Goal: Task Accomplishment & Management: Complete application form

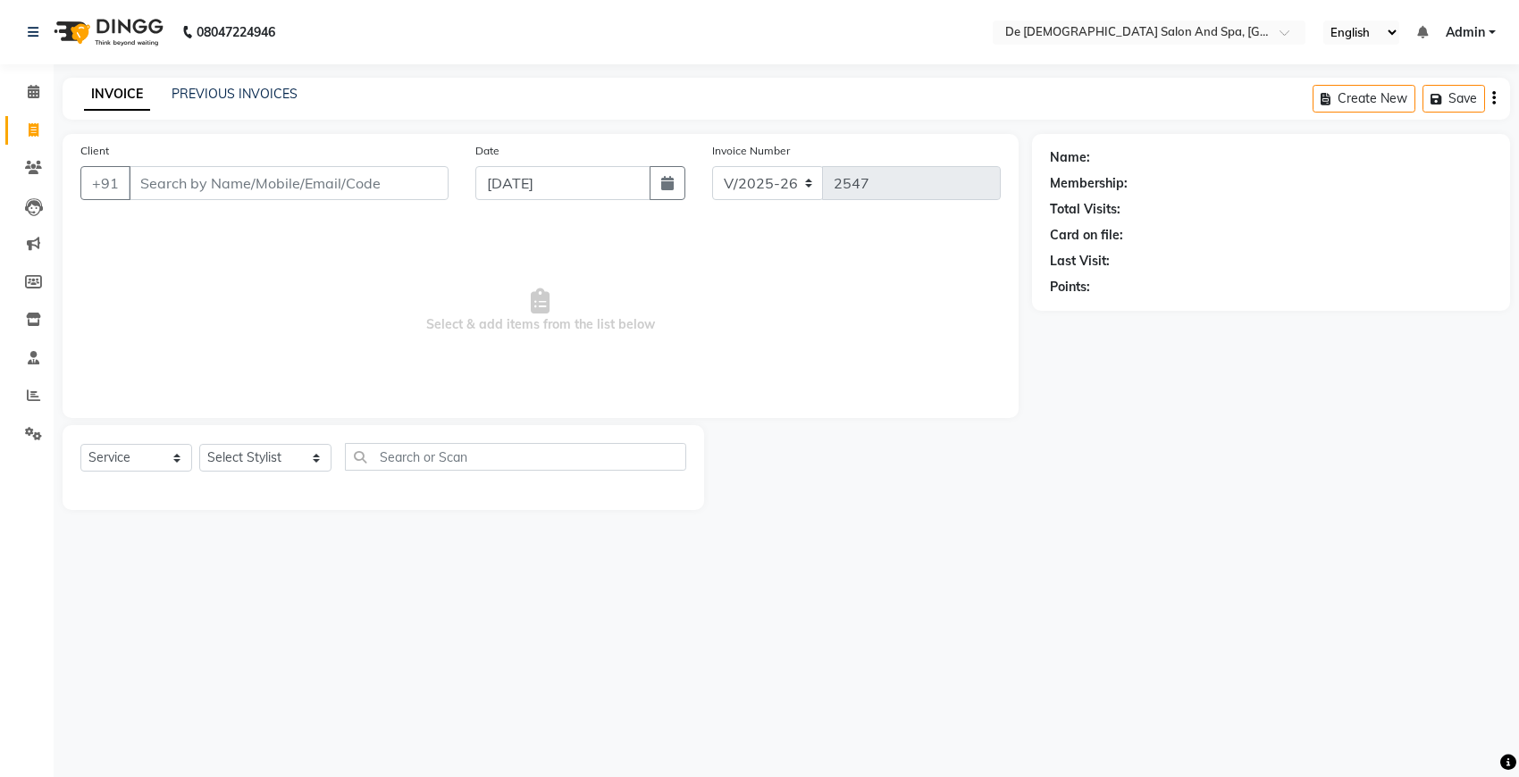
select select "6431"
select select "service"
click at [206, 186] on input "Client" at bounding box center [289, 183] width 320 height 34
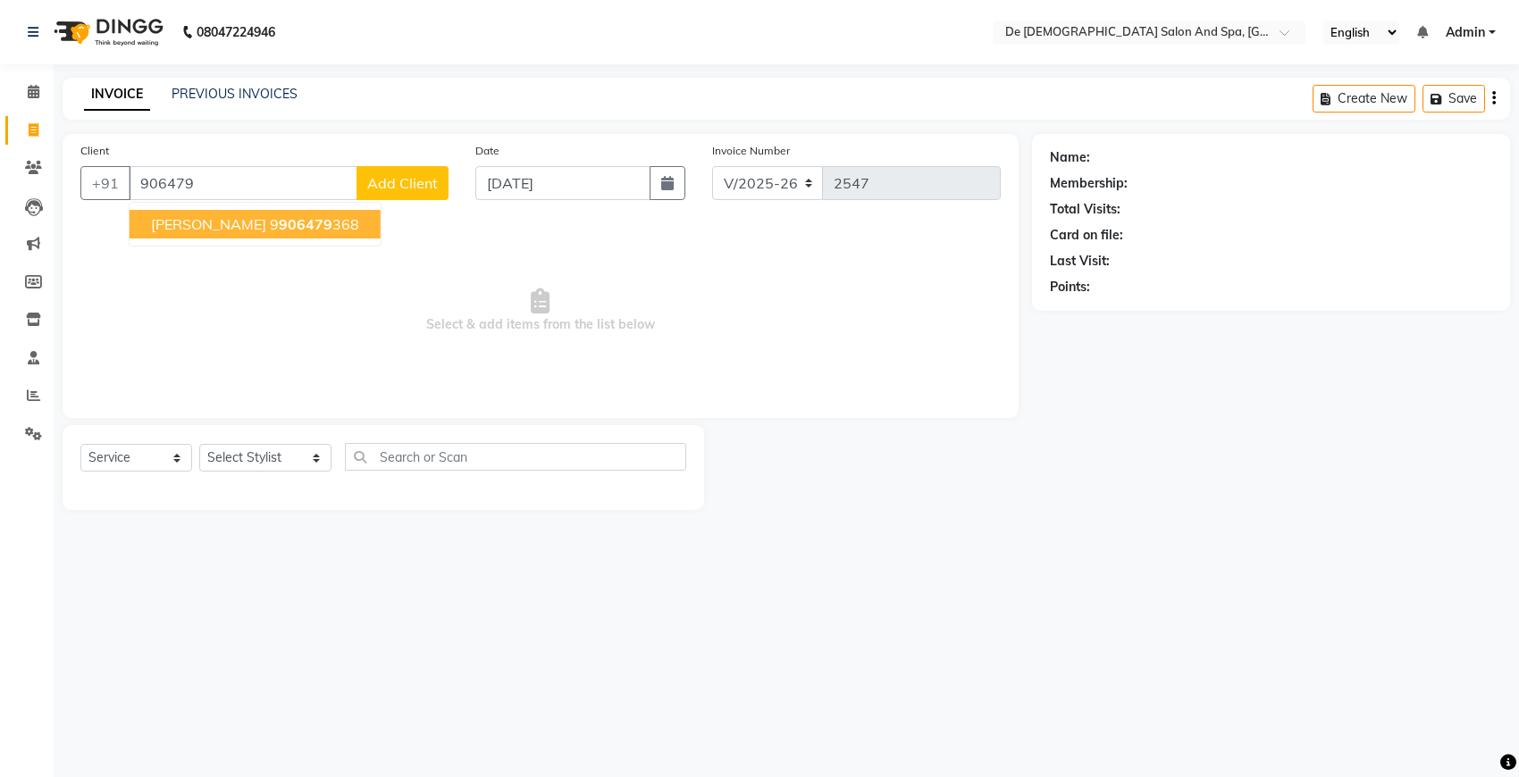
click at [279, 225] on span "906479" at bounding box center [306, 224] width 54 height 18
type input "9906479368"
click at [235, 225] on span "Select & add items from the list below" at bounding box center [540, 311] width 920 height 179
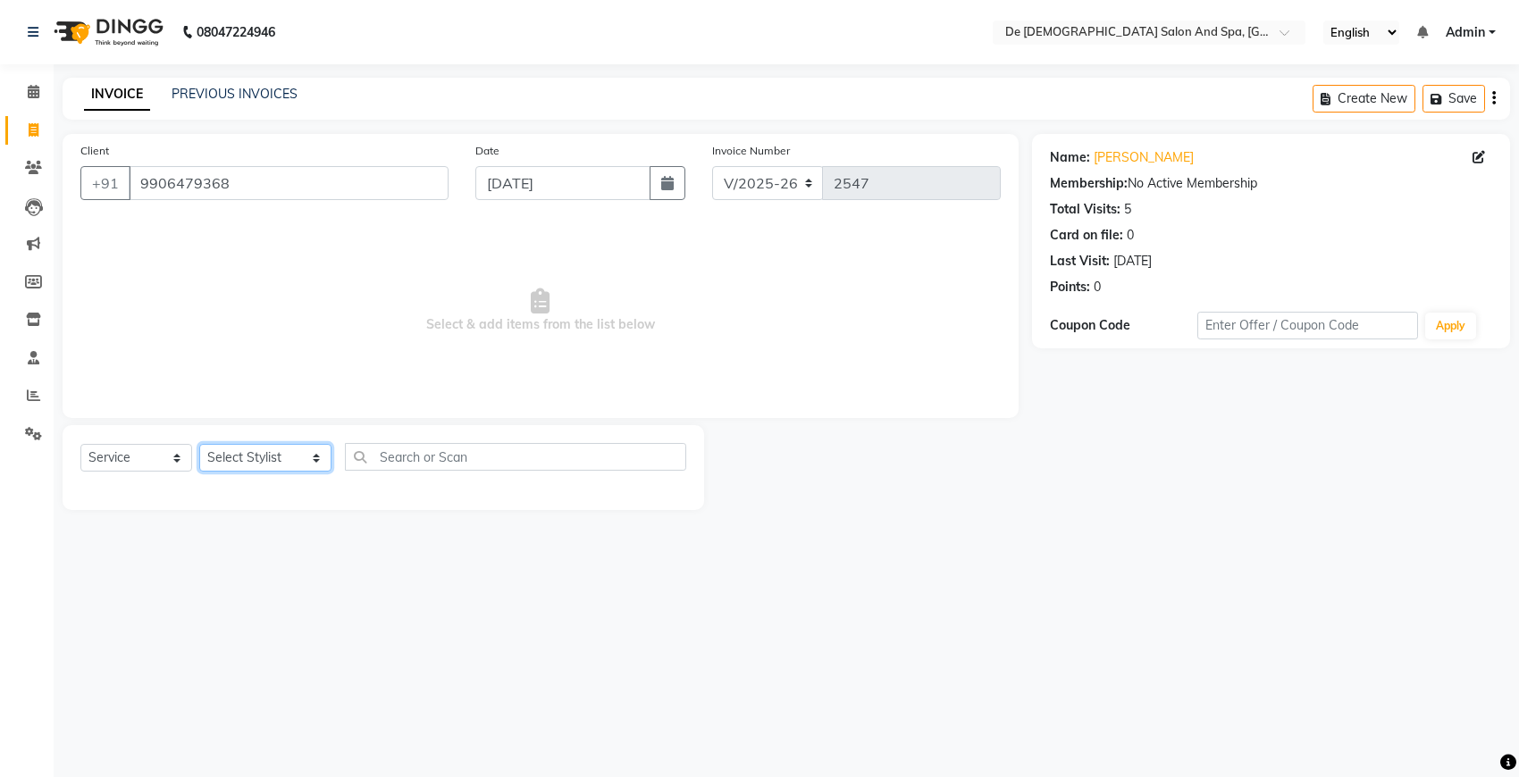
click at [252, 458] on select "Select Stylist akshay aman [PERSON_NAME] [PERSON_NAME] [MEDICAL_DATA][PERSON_NA…" at bounding box center [265, 458] width 132 height 28
click at [283, 461] on select "Select Stylist akshay aman [PERSON_NAME] [PERSON_NAME] [MEDICAL_DATA][PERSON_NA…" at bounding box center [265, 458] width 132 height 28
click at [368, 451] on input "text" at bounding box center [515, 457] width 341 height 28
type input "keras"
click at [293, 467] on select "Select Stylist akshay aman [PERSON_NAME] [PERSON_NAME] [MEDICAL_DATA][PERSON_NA…" at bounding box center [265, 458] width 132 height 28
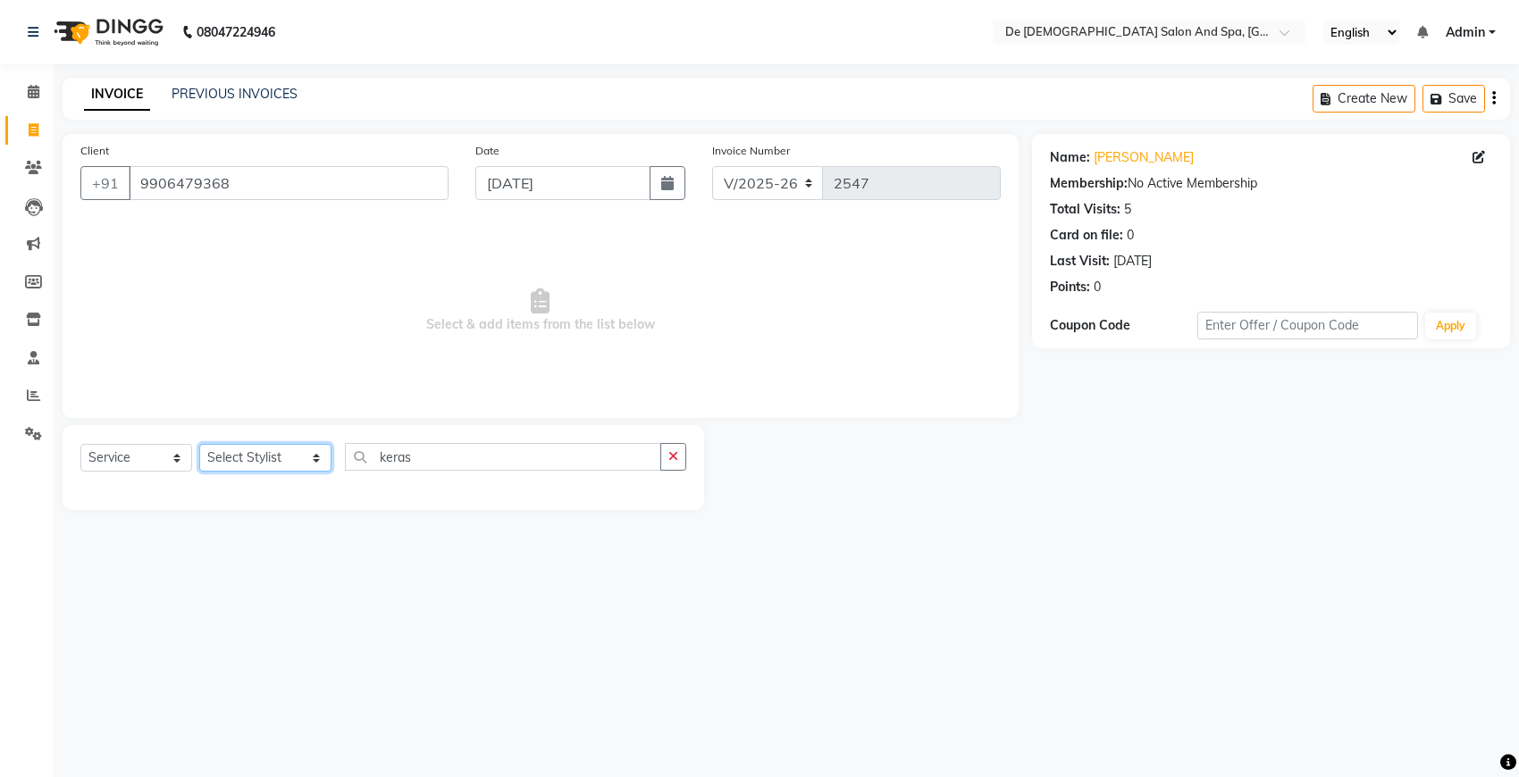
select select "54241"
click at [199, 444] on select "Select Stylist akshay aman [PERSON_NAME] [PERSON_NAME] [MEDICAL_DATA][PERSON_NA…" at bounding box center [265, 458] width 132 height 28
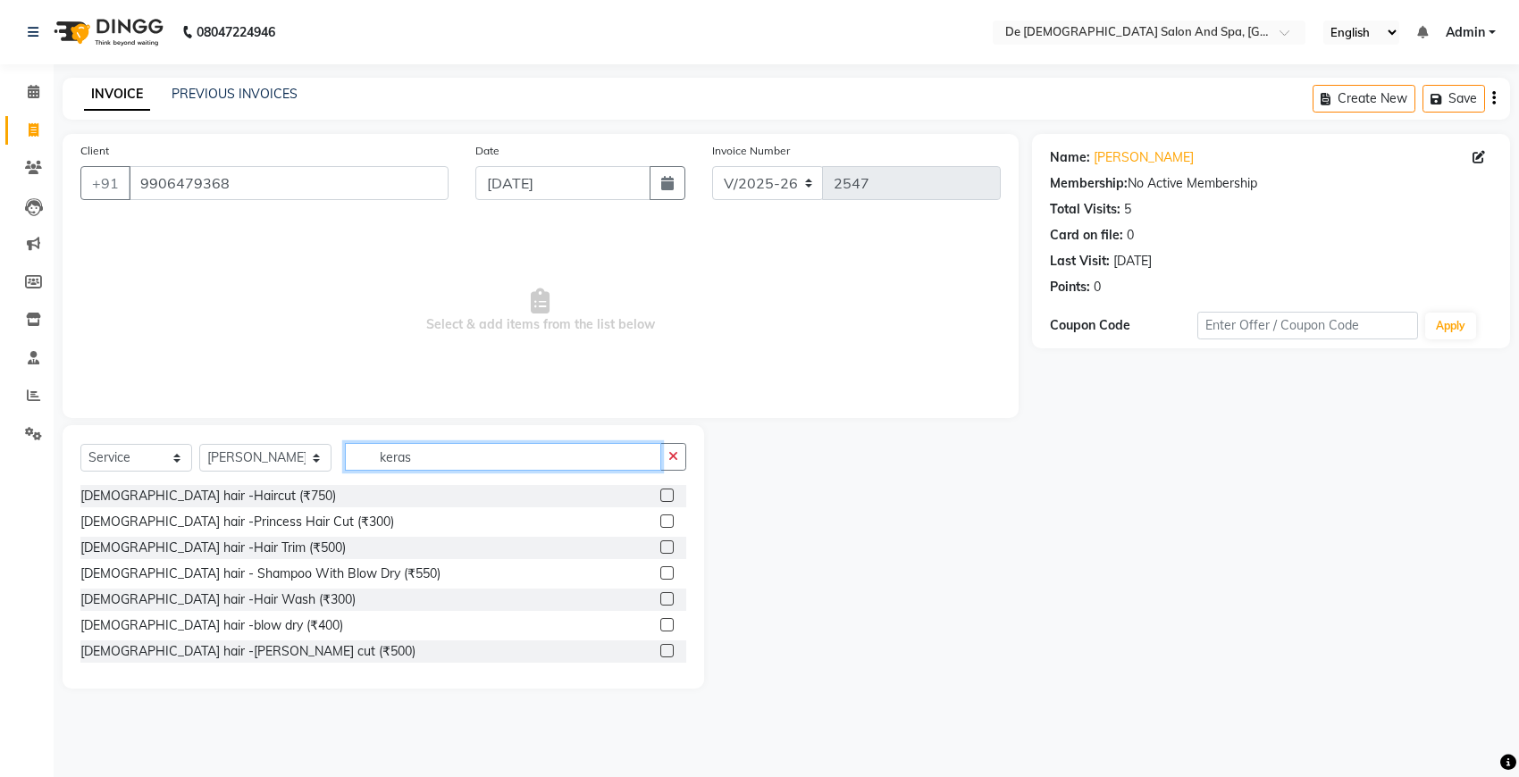
click at [402, 457] on input "keras" at bounding box center [503, 457] width 316 height 28
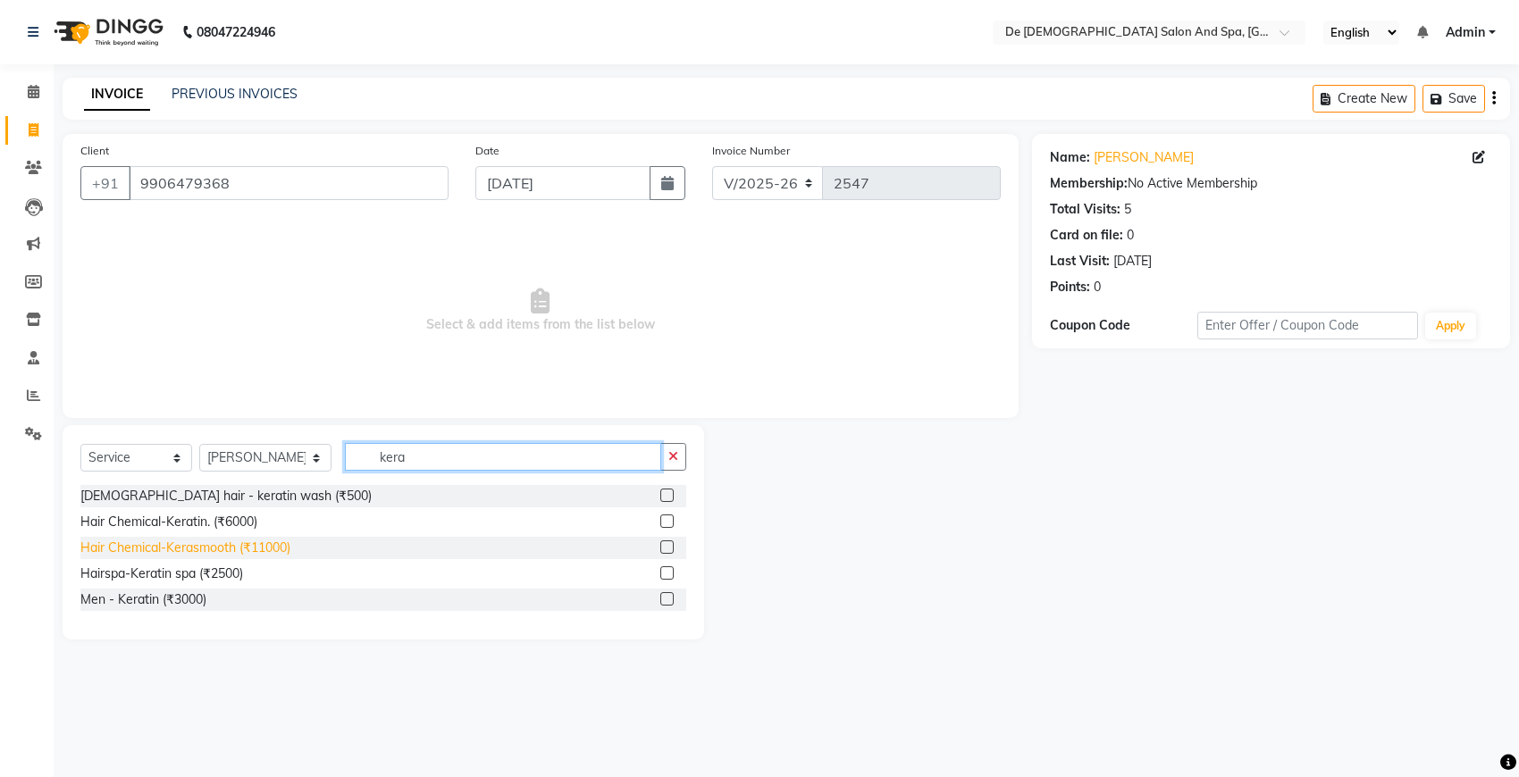
type input "kera"
click at [277, 542] on div "Hair Chemical-Kerasmooth (₹11000)" at bounding box center [185, 548] width 210 height 19
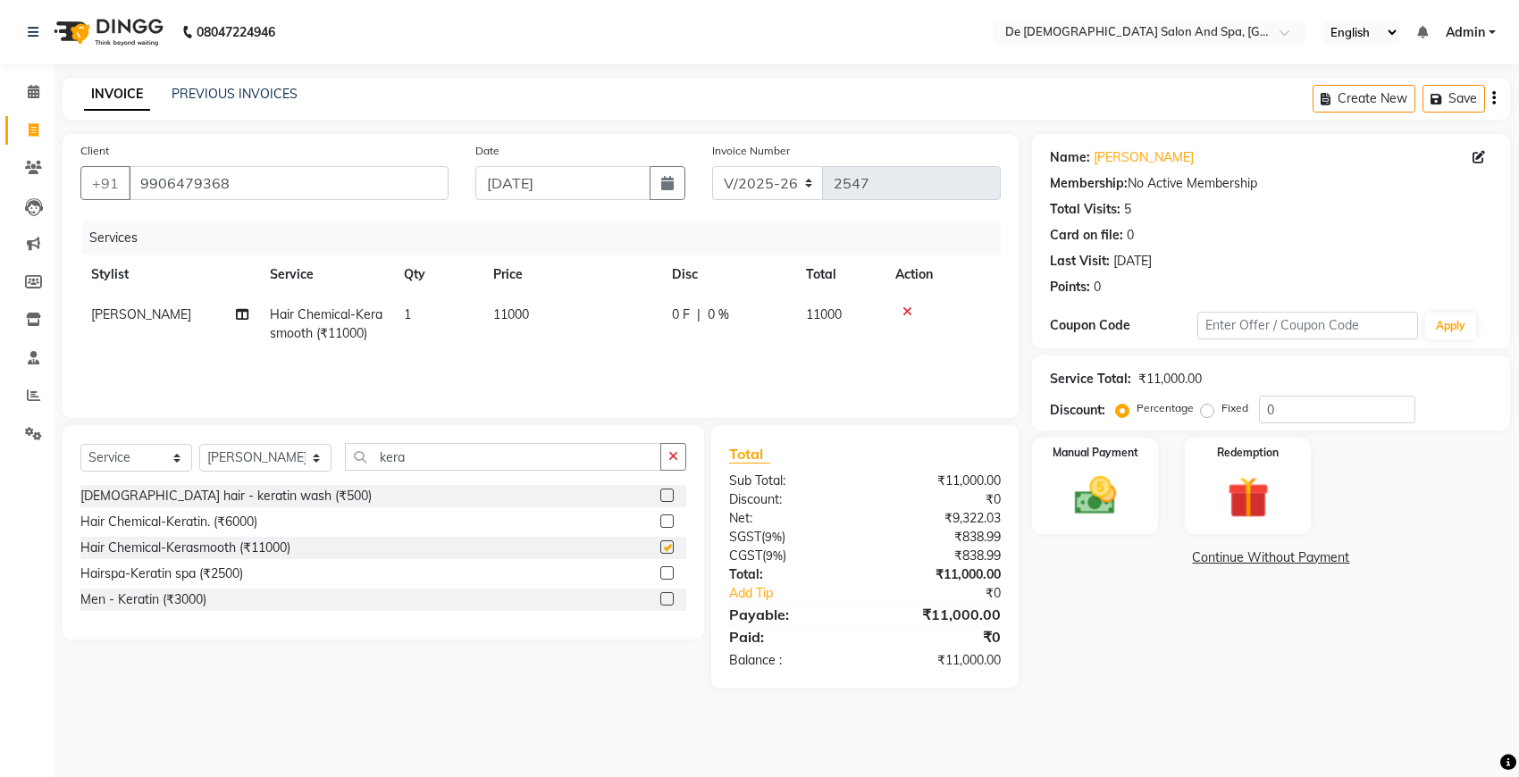
checkbox input "false"
click at [670, 462] on icon "button" at bounding box center [673, 456] width 10 height 13
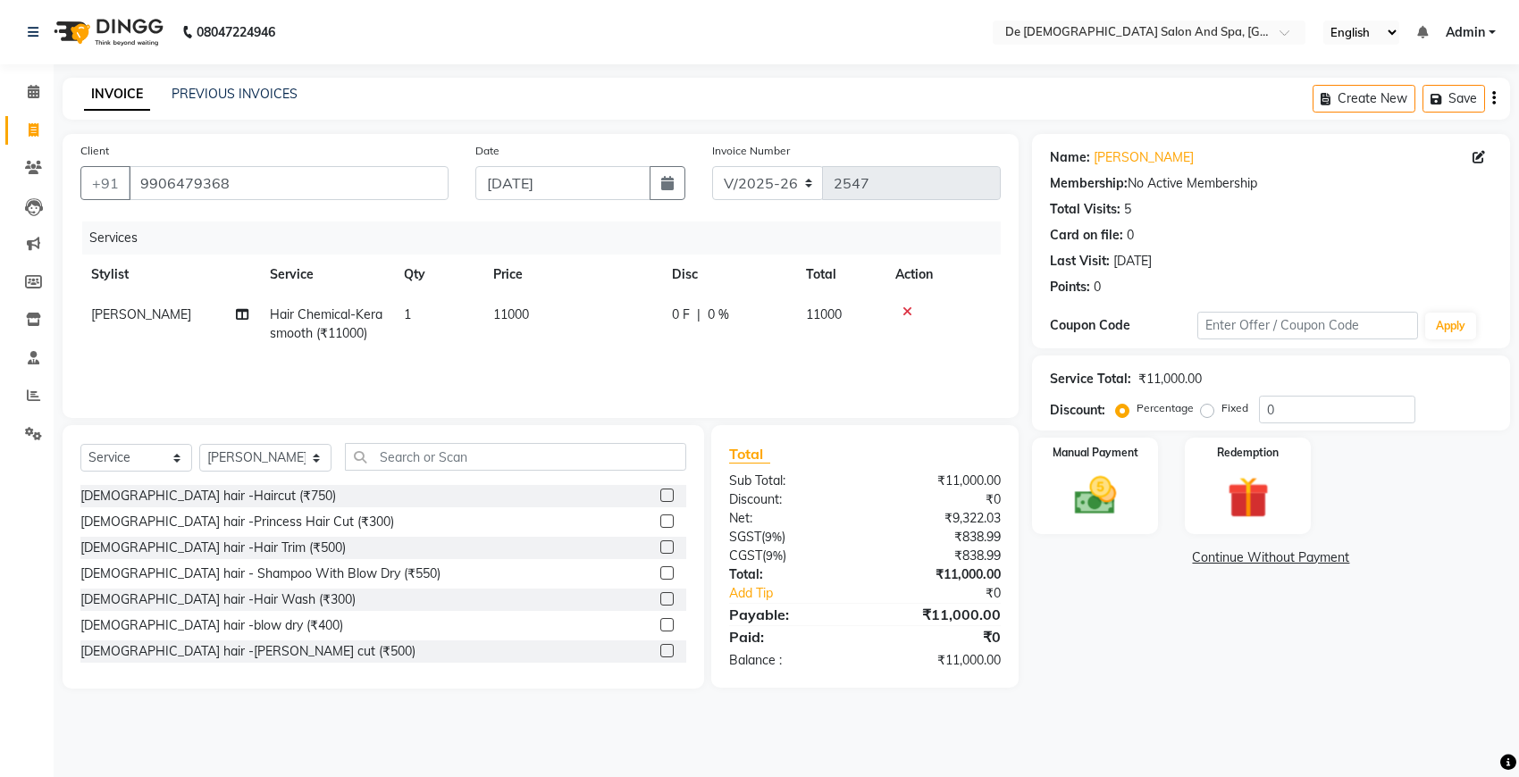
click at [908, 311] on icon at bounding box center [908, 312] width 10 height 13
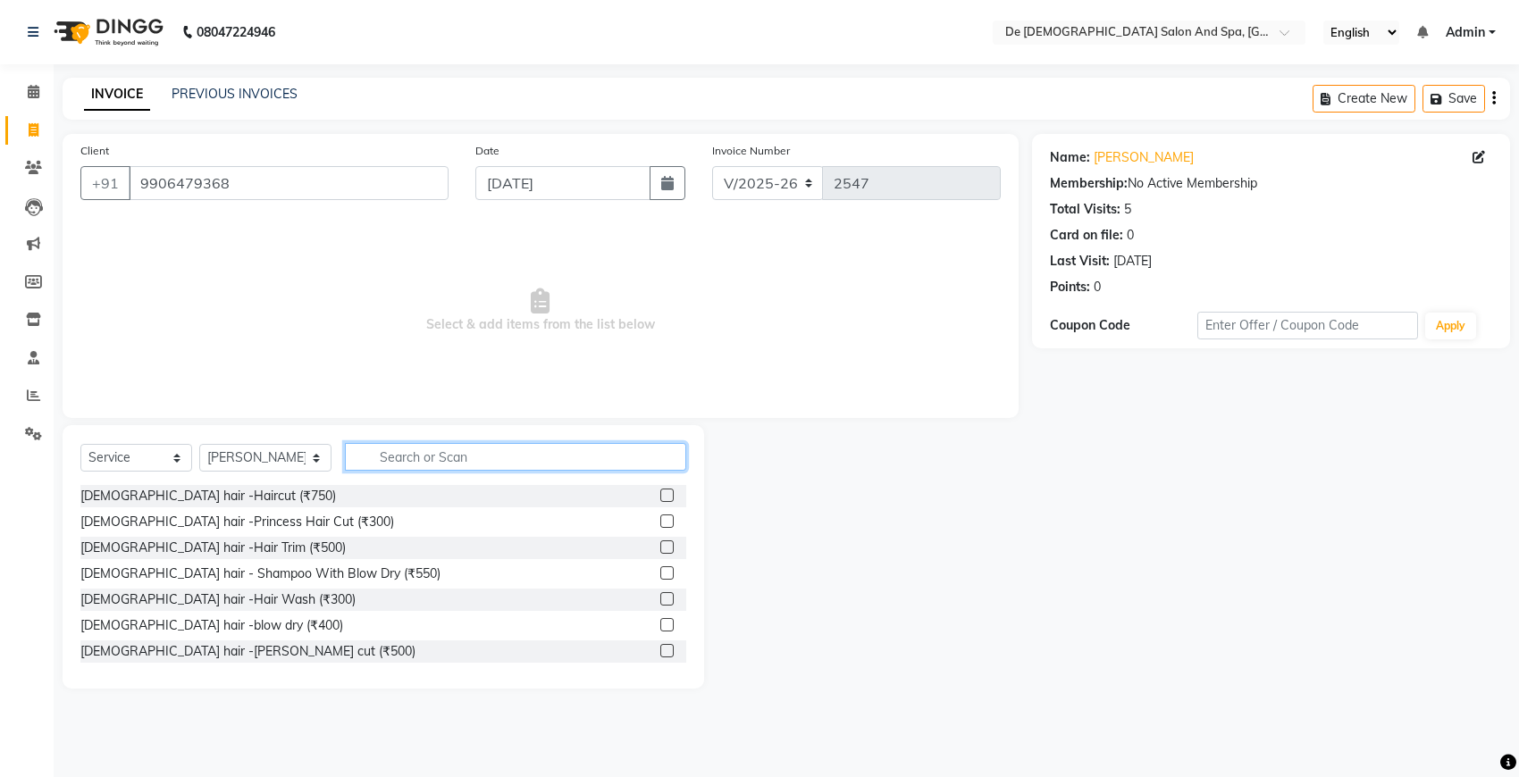
click at [454, 460] on input "text" at bounding box center [515, 457] width 341 height 28
click at [243, 454] on select "Select Stylist akshay aman [PERSON_NAME] [PERSON_NAME] [MEDICAL_DATA][PERSON_NA…" at bounding box center [265, 458] width 132 height 28
select select "61511"
click at [199, 444] on select "Select Stylist akshay aman [PERSON_NAME] [PERSON_NAME] [MEDICAL_DATA][PERSON_NA…" at bounding box center [265, 458] width 132 height 28
click at [423, 465] on input "text" at bounding box center [515, 457] width 341 height 28
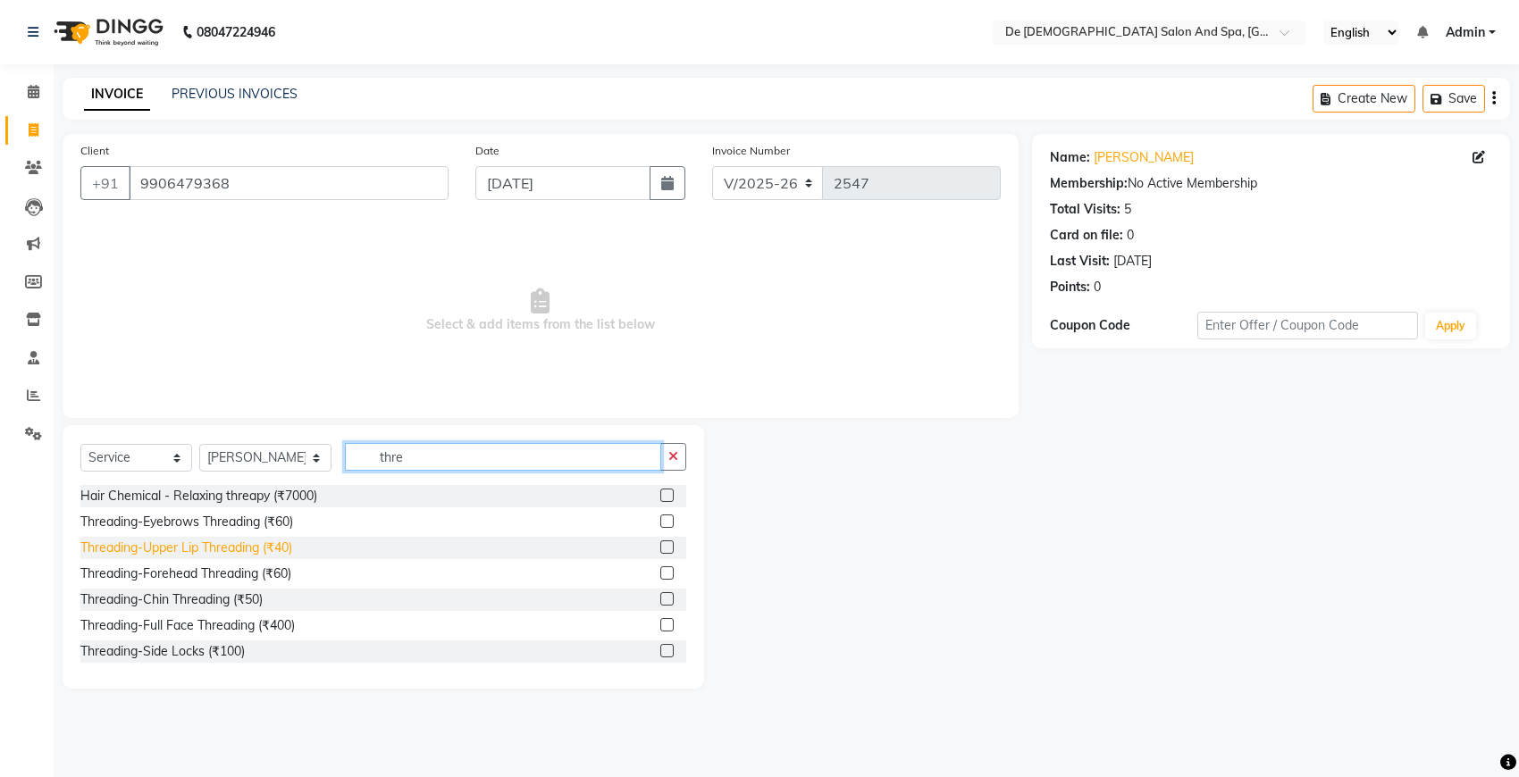
type input "thre"
click at [261, 542] on div "Threading-Upper Lip Threading (₹40)" at bounding box center [186, 548] width 212 height 19
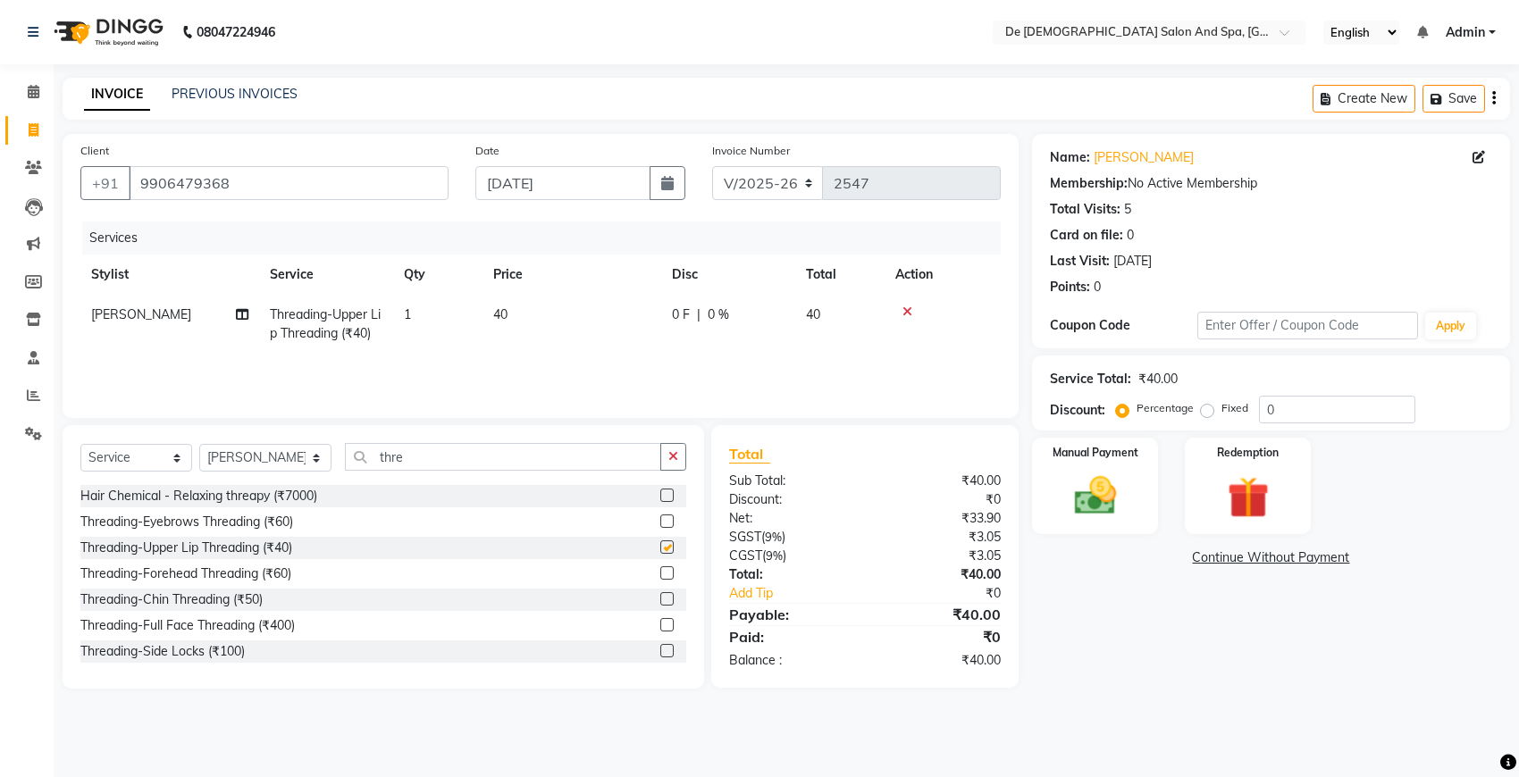
checkbox input "false"
click at [1106, 496] on img at bounding box center [1095, 496] width 71 height 50
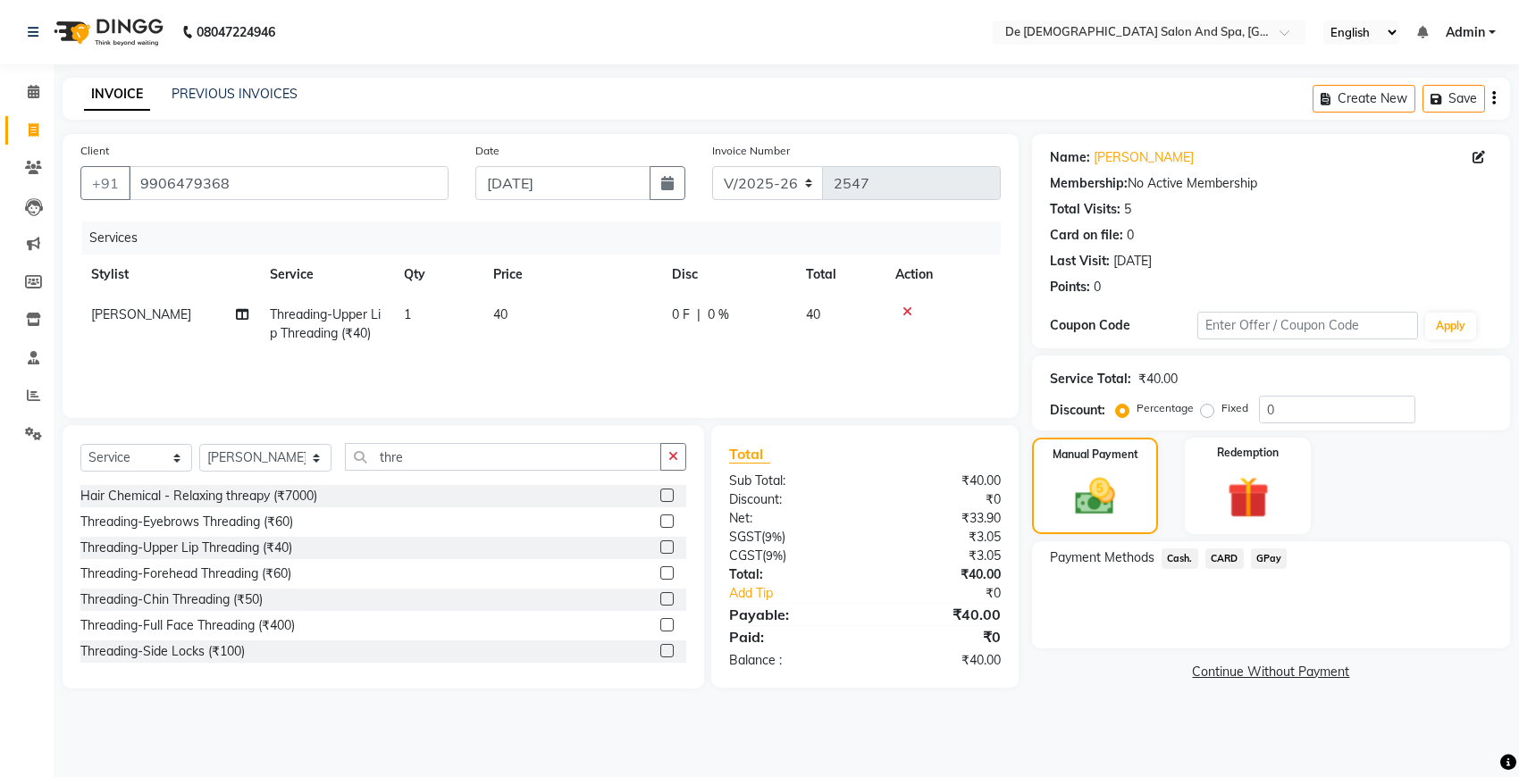
click at [1167, 557] on span "Cash." at bounding box center [1180, 559] width 37 height 21
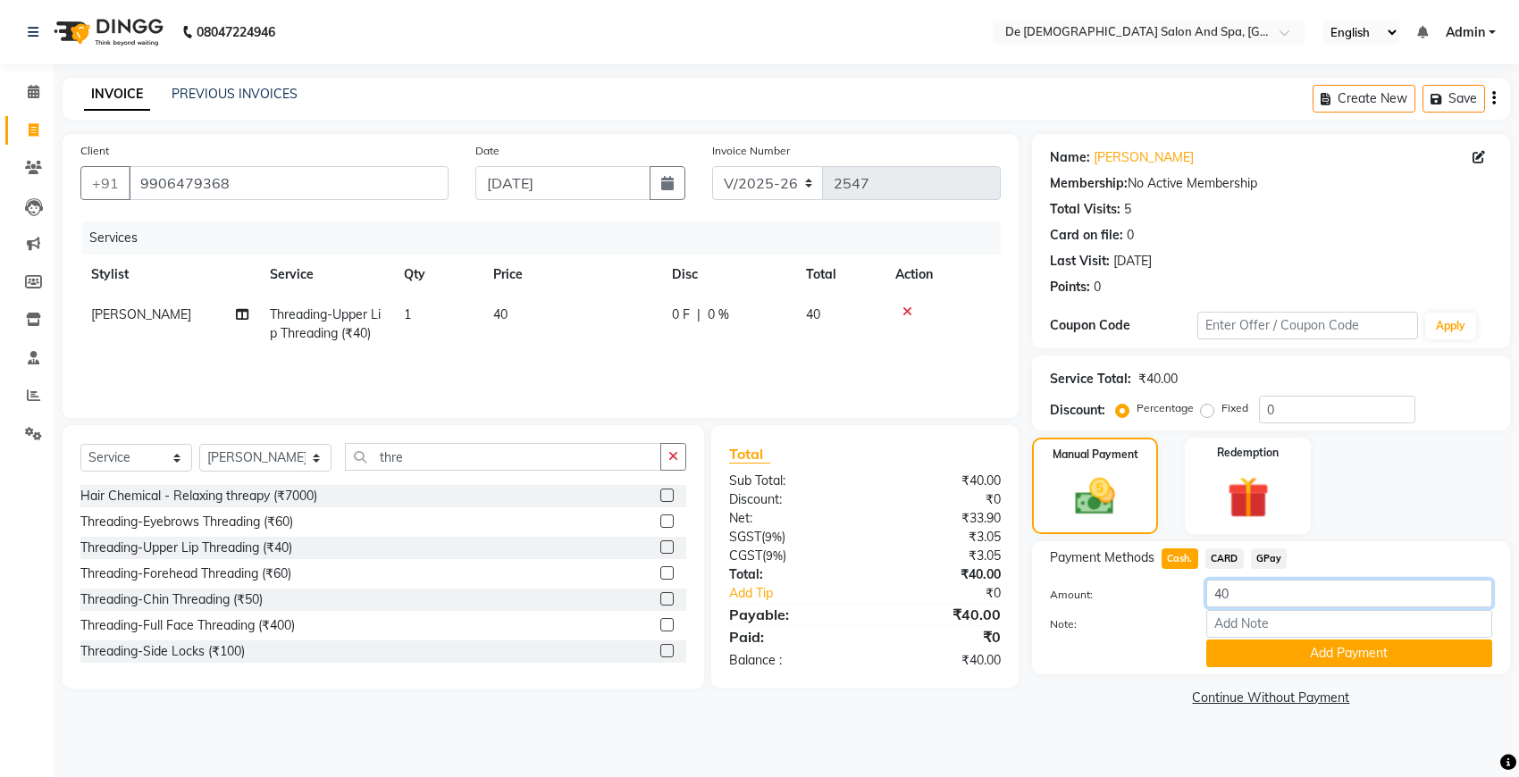
click at [1239, 584] on input "40" at bounding box center [1349, 594] width 286 height 28
type input "4"
type input "50"
click at [1248, 663] on button "Add Payment" at bounding box center [1349, 654] width 286 height 28
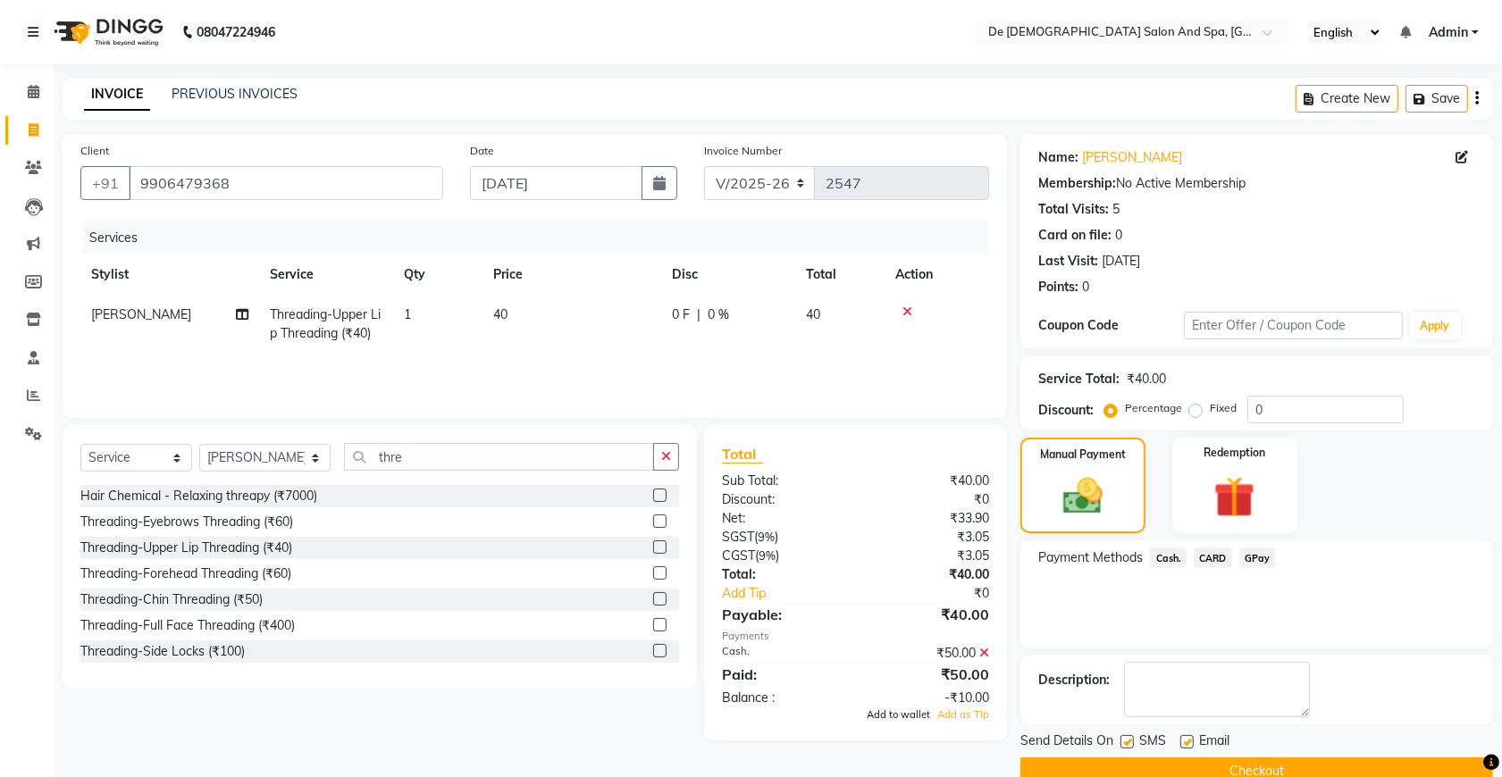
click at [904, 717] on span "Add to wallet" at bounding box center [898, 715] width 63 height 13
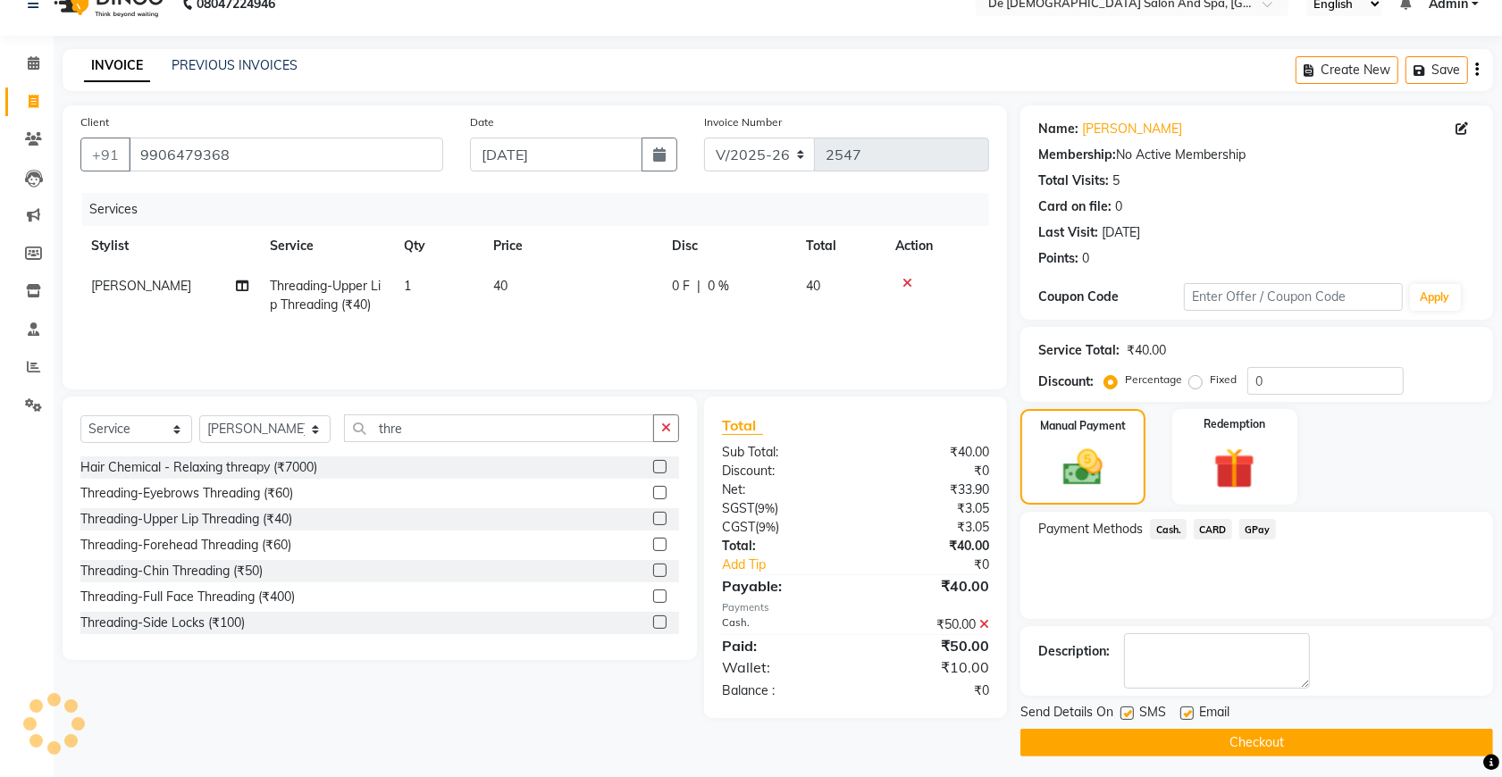
scroll to position [36, 0]
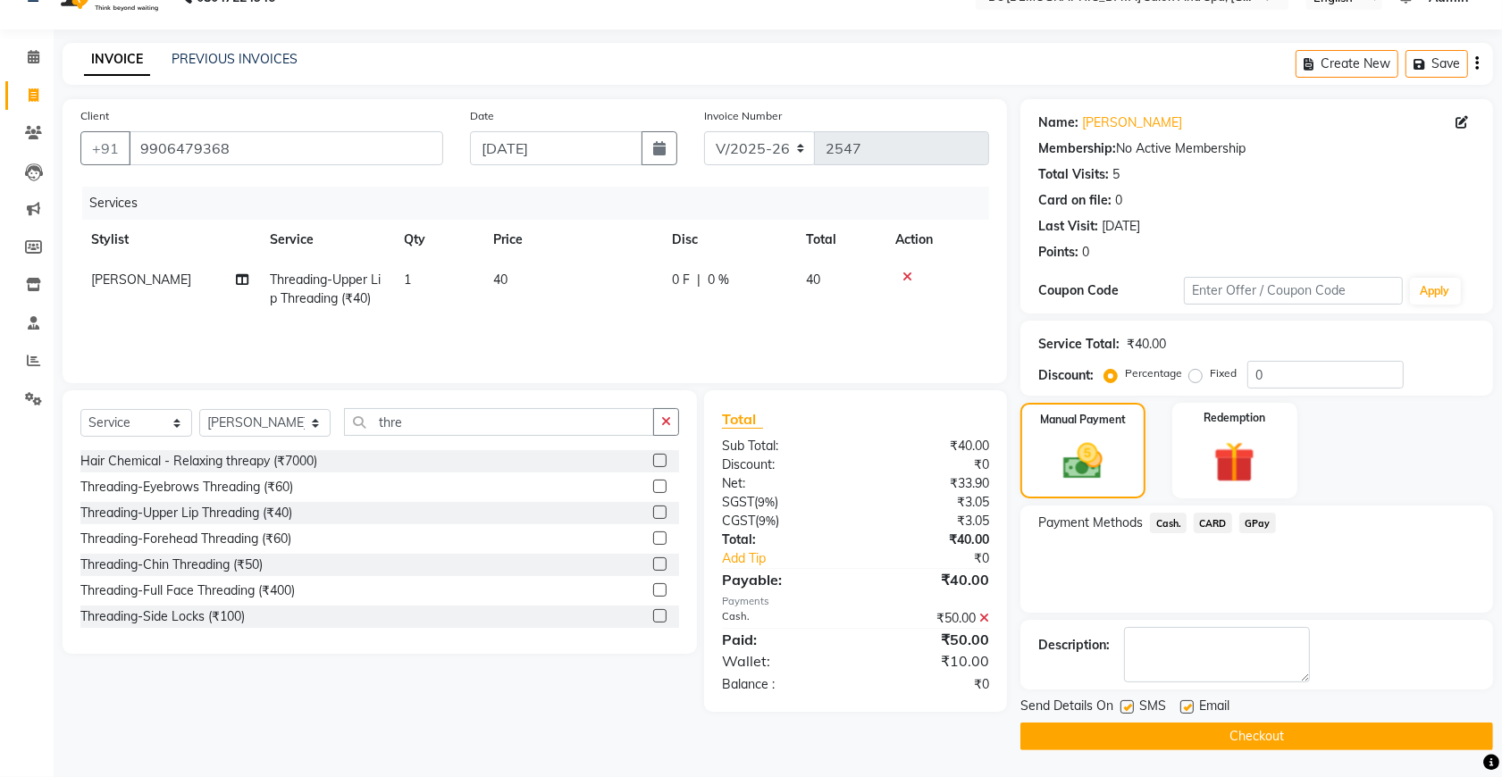
click at [1248, 735] on button "Checkout" at bounding box center [1257, 737] width 473 height 28
